Goal: Task Accomplishment & Management: Complete application form

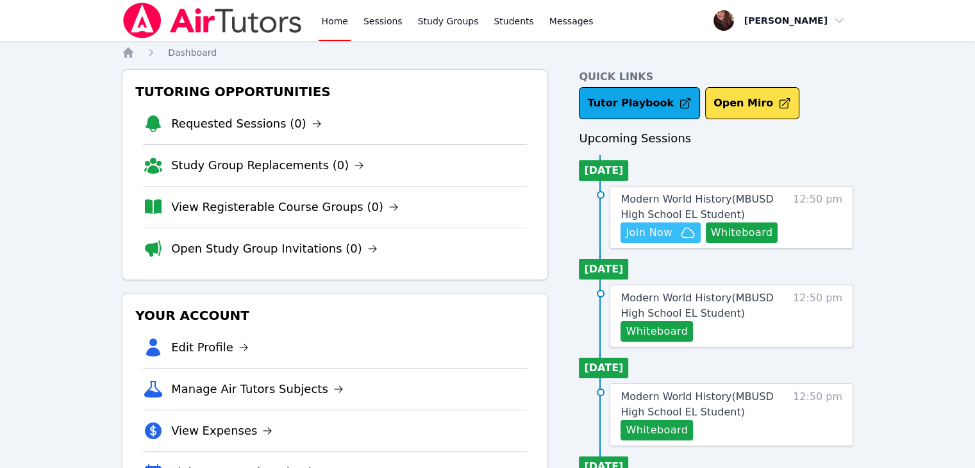
click at [654, 232] on span "Join Now" at bounding box center [649, 232] width 46 height 15
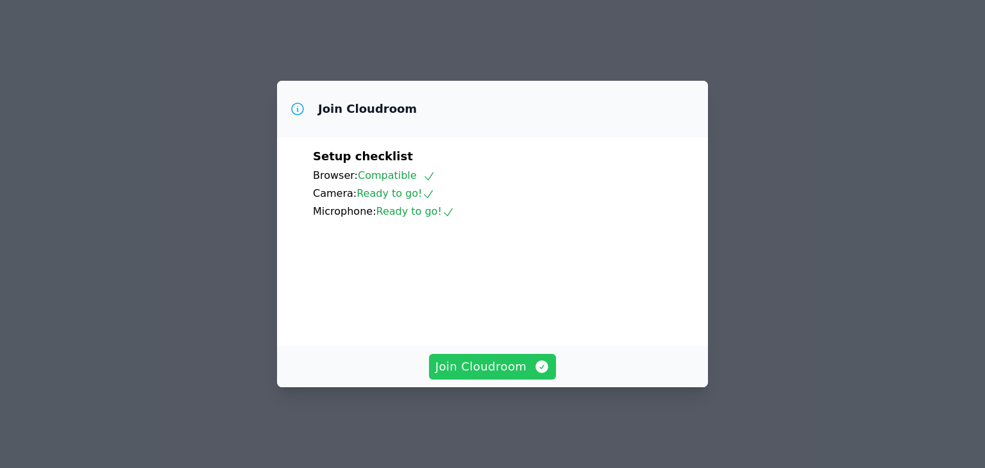
click at [510, 376] on span "Join Cloudroom" at bounding box center [492, 367] width 115 height 18
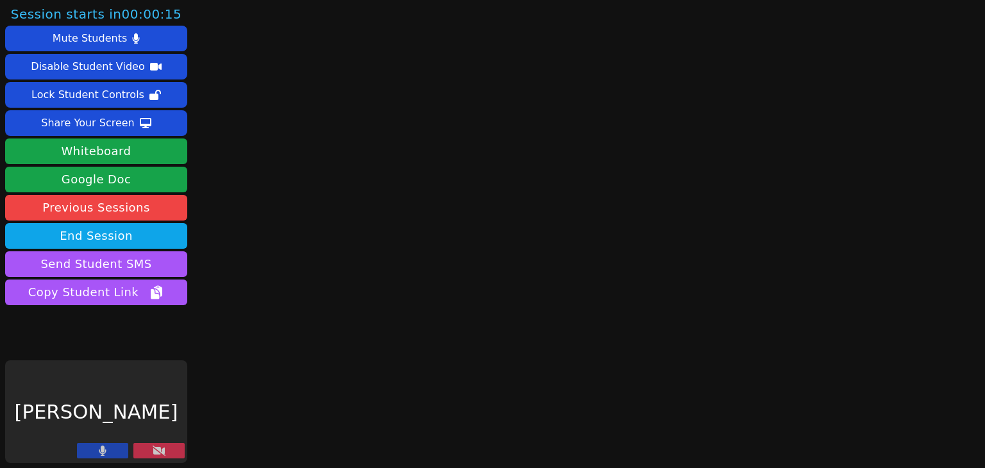
click at [165, 446] on button at bounding box center [158, 450] width 51 height 15
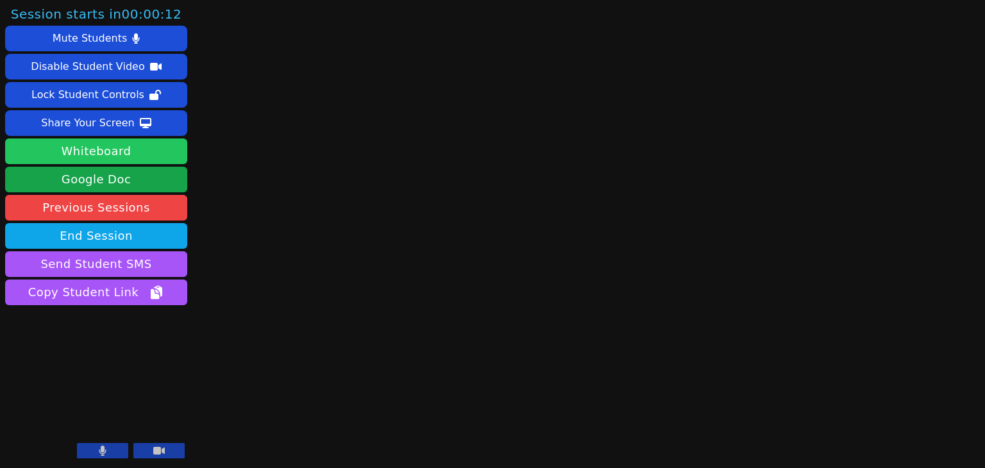
click at [128, 156] on button "Whiteboard" at bounding box center [96, 152] width 182 height 26
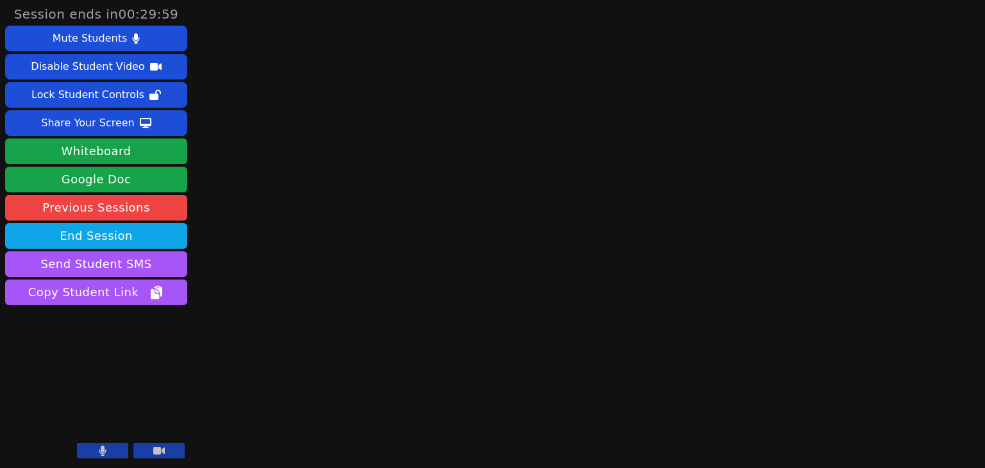
click at [106, 451] on icon at bounding box center [103, 451] width 8 height 10
click at [153, 449] on icon at bounding box center [159, 451] width 12 height 10
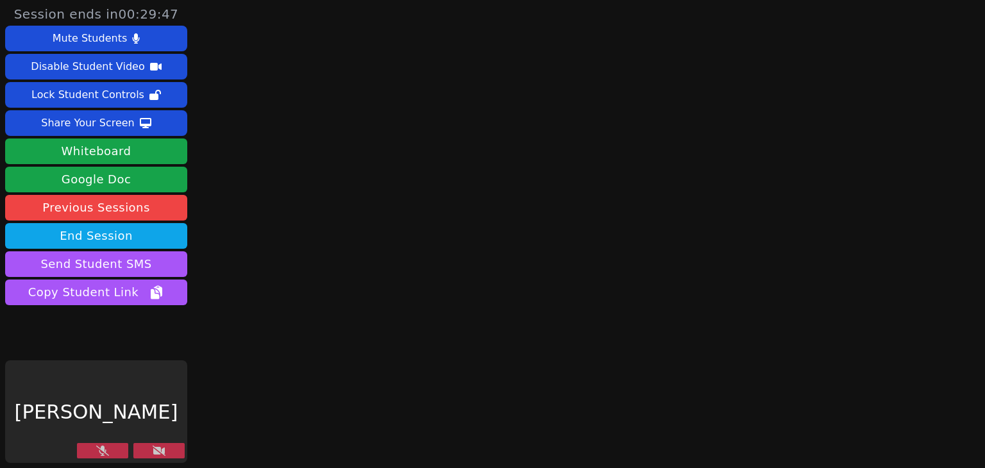
click at [154, 448] on icon at bounding box center [159, 451] width 13 height 10
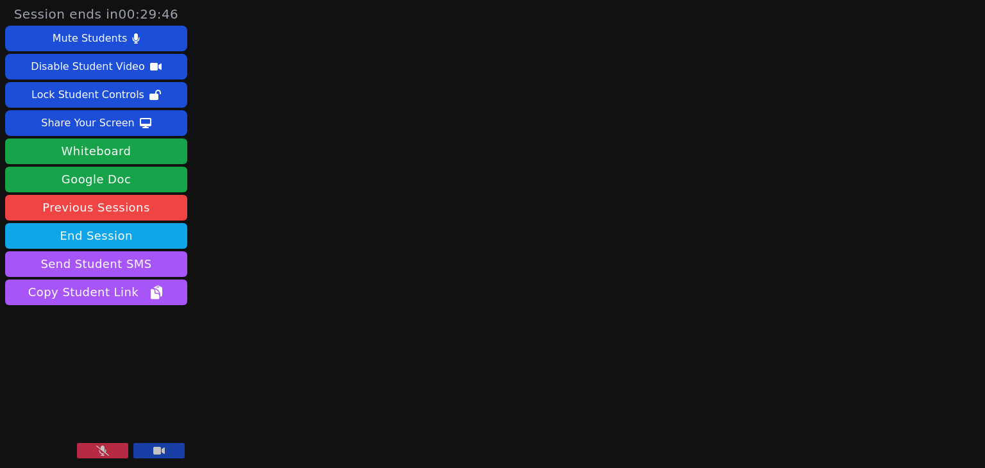
click at [103, 452] on icon at bounding box center [102, 451] width 13 height 10
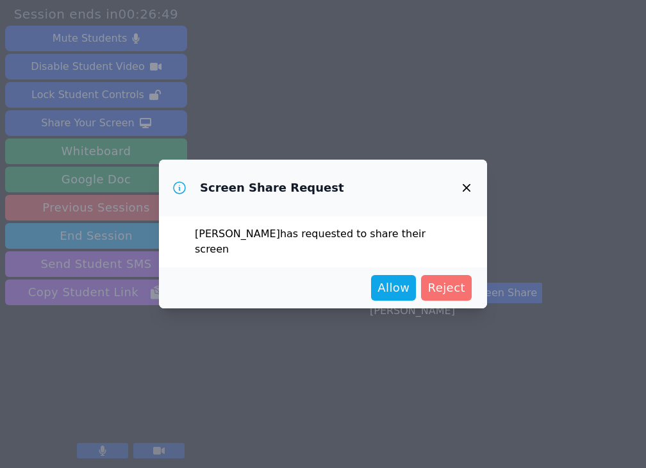
drag, startPoint x: 59, startPoint y: 144, endPoint x: 459, endPoint y: 267, distance: 418.5
click at [459, 267] on div "Allow Reject" at bounding box center [323, 287] width 328 height 41
click at [399, 279] on span "Allow" at bounding box center [394, 288] width 32 height 18
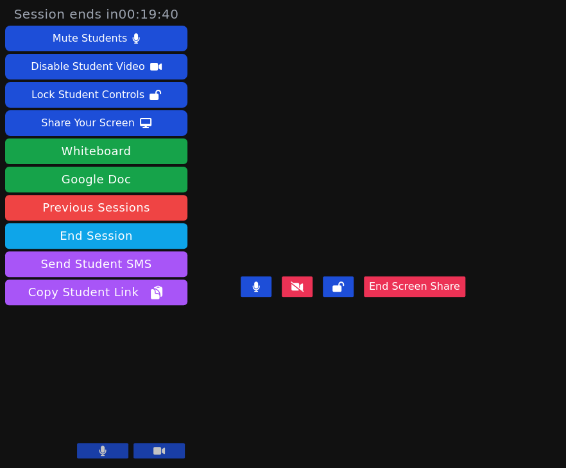
click at [89, 442] on div "[PERSON_NAME]" at bounding box center [96, 411] width 182 height 103
click at [91, 450] on button at bounding box center [102, 450] width 51 height 15
click at [307, 61] on div "Ryan Ruiz End Screen Share" at bounding box center [352, 234] width 224 height 468
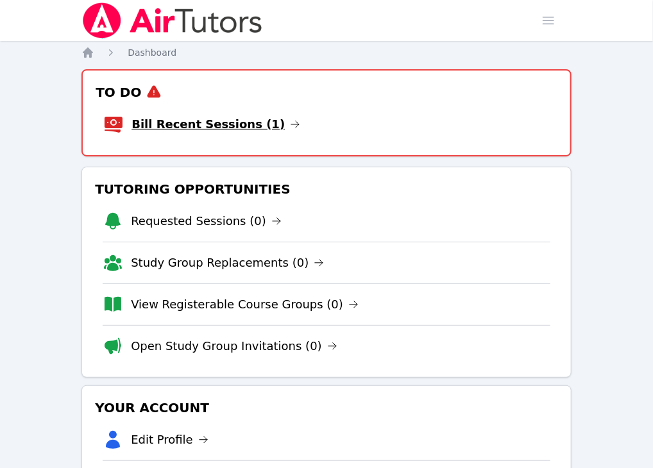
click at [213, 129] on link "Bill Recent Sessions (1)" at bounding box center [215, 124] width 169 height 18
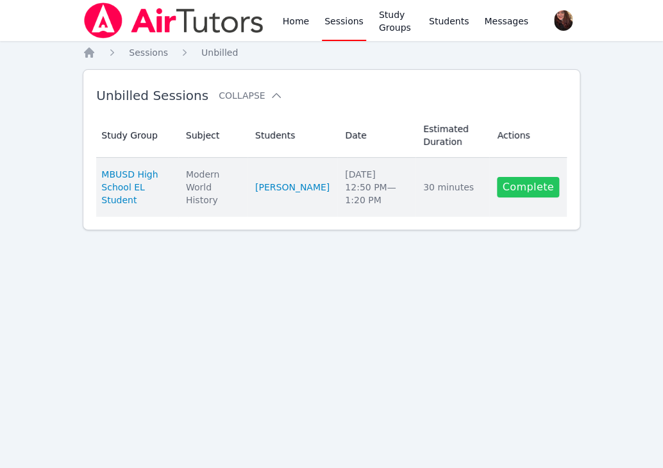
click at [515, 183] on link "Complete" at bounding box center [528, 187] width 62 height 21
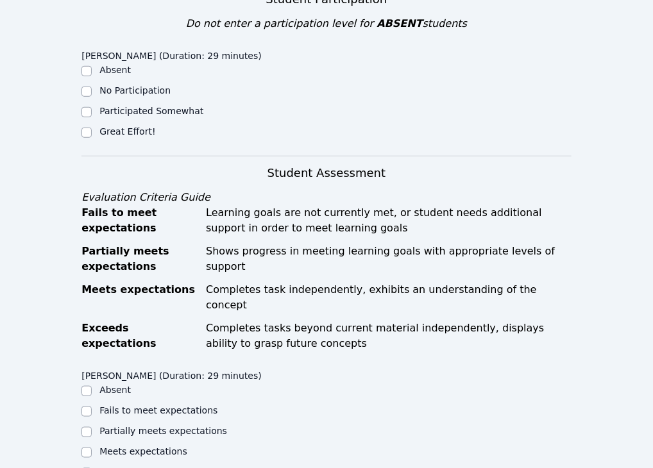
scroll to position [321, 0]
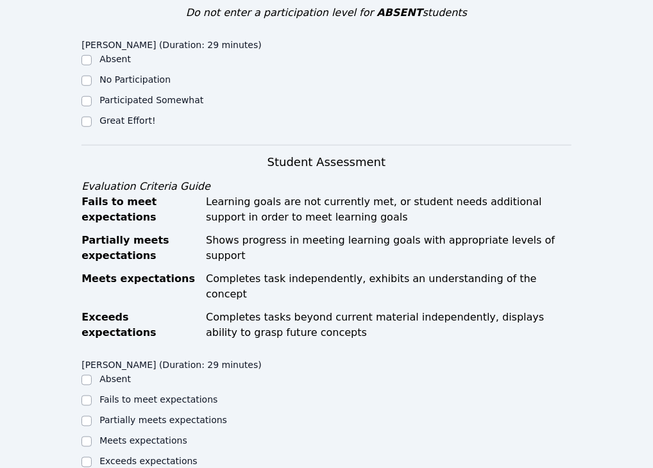
click at [85, 130] on div at bounding box center [86, 121] width 10 height 15
click at [77, 197] on div "Home Sessions Study Groups Students Messages Open user menu Tiffany Le Open mai…" at bounding box center [326, 376] width 653 height 1394
click at [98, 130] on div "Great Effort!" at bounding box center [203, 121] width 245 height 15
click at [87, 127] on input "Great Effort!" at bounding box center [86, 122] width 10 height 10
checkbox input "true"
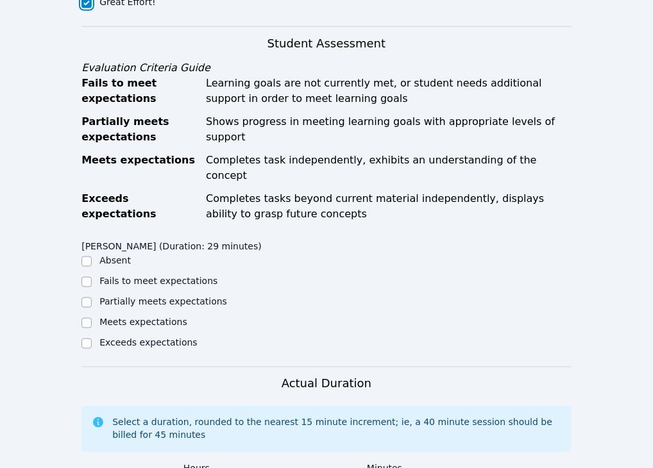
scroll to position [641, 0]
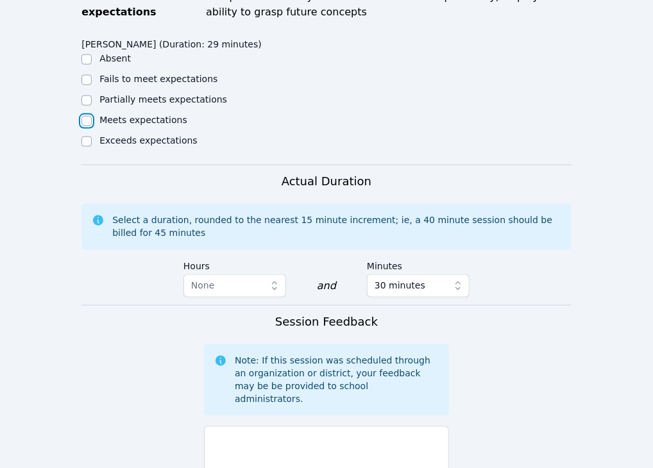
click at [87, 126] on input "Meets expectations" at bounding box center [86, 121] width 10 height 10
checkbox input "true"
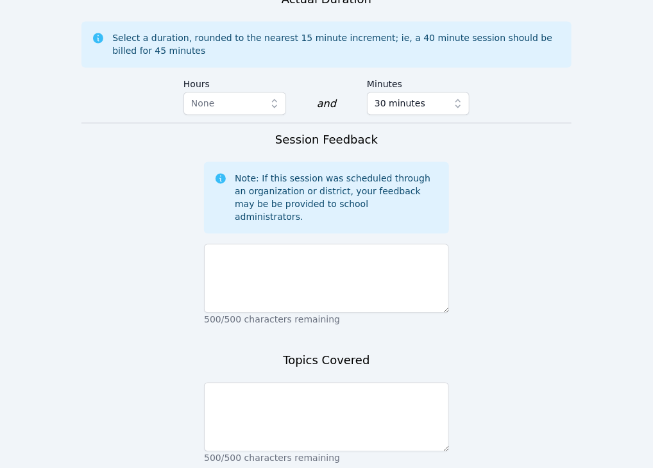
scroll to position [962, 0]
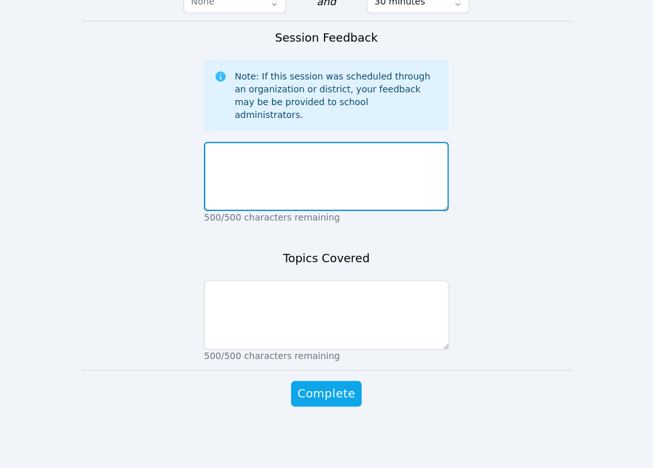
click at [351, 211] on textarea at bounding box center [326, 176] width 245 height 69
type textarea "Super hard working and focused"
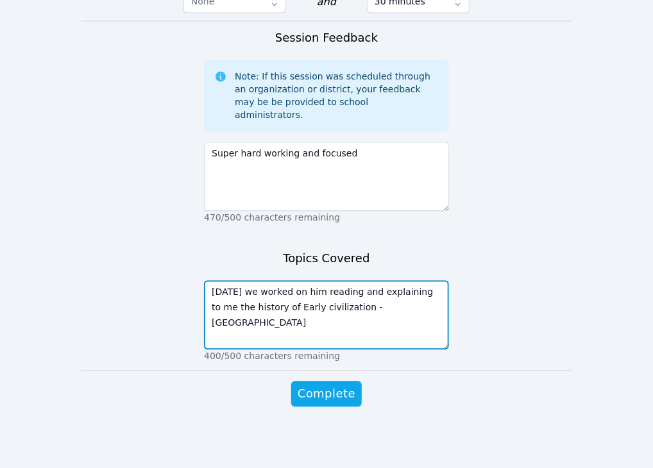
type textarea "Today we worked on him reading and explaining to me the history of Early civili…"
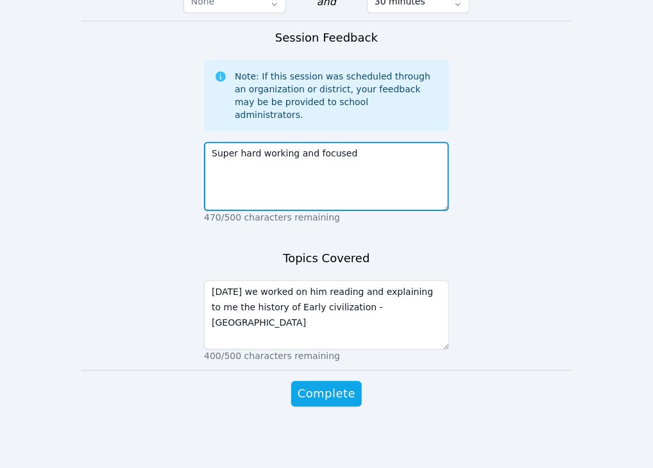
click at [392, 190] on textarea "Super hard working and focused" at bounding box center [326, 176] width 245 height 69
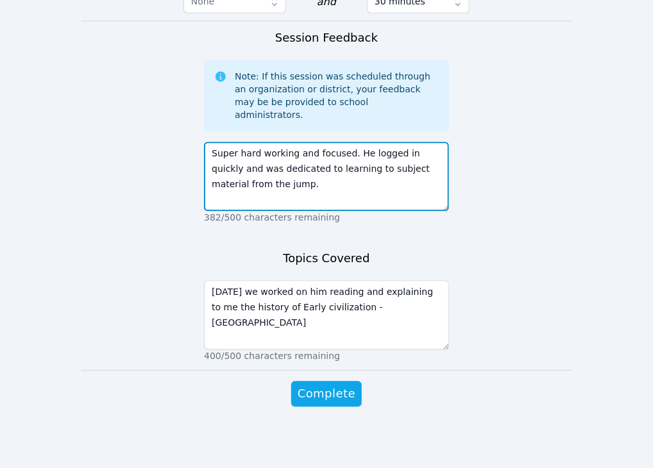
type textarea "Super hard working and focused. He logged in quickly and was dedicated to learn…"
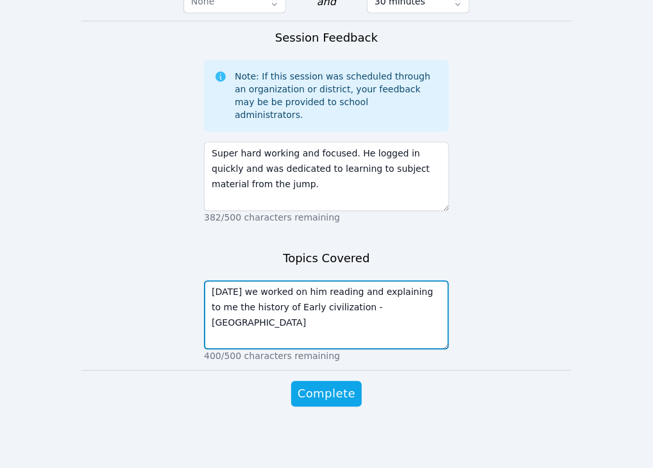
click at [421, 349] on textarea "Today we worked on him reading and explaining to me the history of Early civili…" at bounding box center [326, 314] width 245 height 69
click at [292, 349] on textarea "Today we worked on him reading and explaining to me the history of Early civili…" at bounding box center [326, 314] width 245 height 69
click at [416, 349] on textarea "Today we worked on him reading and explaining to me the history of Early Civili…" at bounding box center [326, 314] width 245 height 69
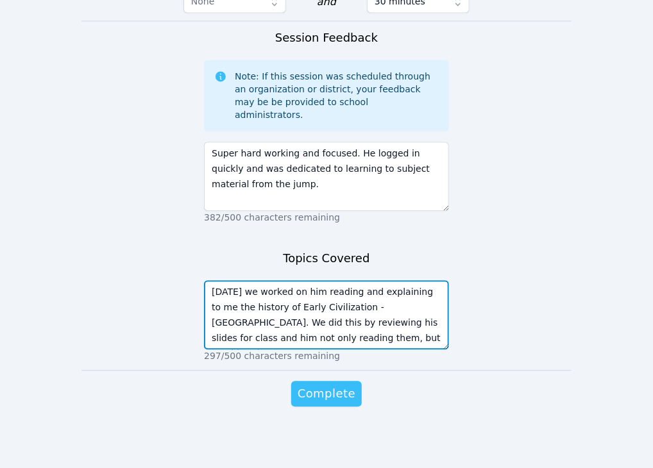
type textarea "Today we worked on him reading and explaining to me the history of Early Civili…"
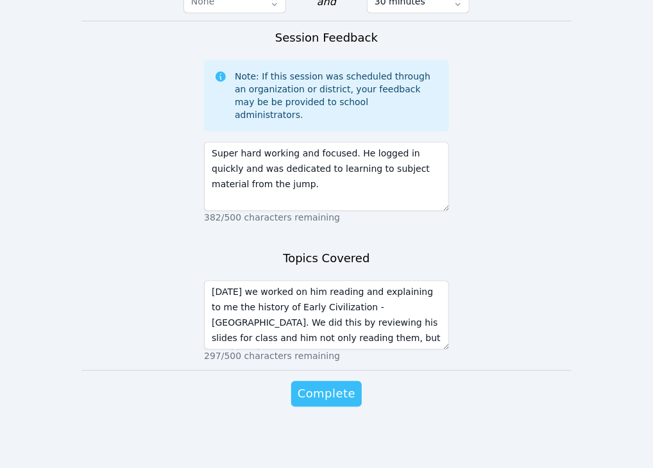
click at [337, 403] on span "Complete" at bounding box center [327, 394] width 58 height 18
